Goal: Transaction & Acquisition: Purchase product/service

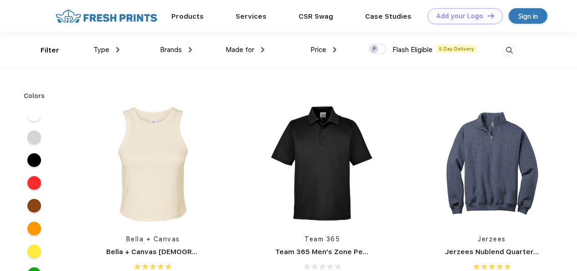
scroll to position [2642, 0]
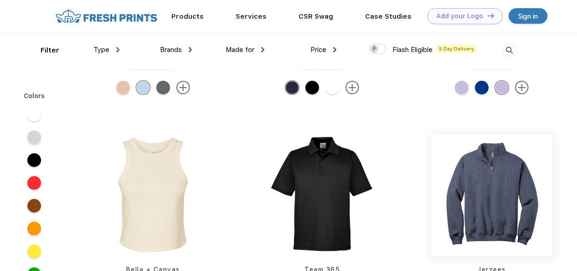
click at [492, 192] on img at bounding box center [491, 194] width 121 height 121
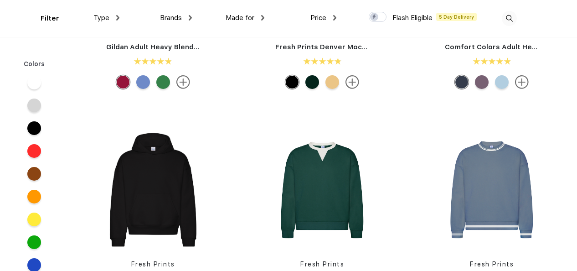
scroll to position [274, 0]
